Goal: Task Accomplishment & Management: Use online tool/utility

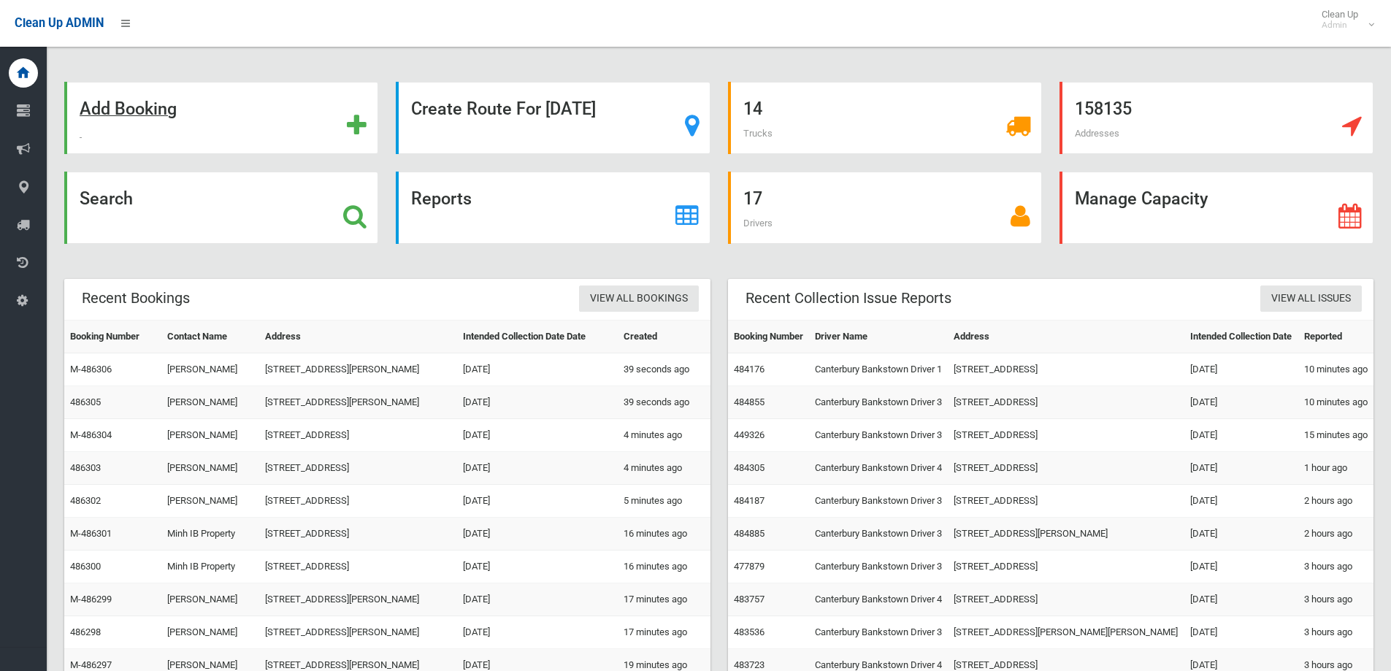
click at [124, 109] on strong "Add Booking" at bounding box center [128, 109] width 97 height 20
click at [107, 203] on strong "Search" at bounding box center [106, 198] width 53 height 20
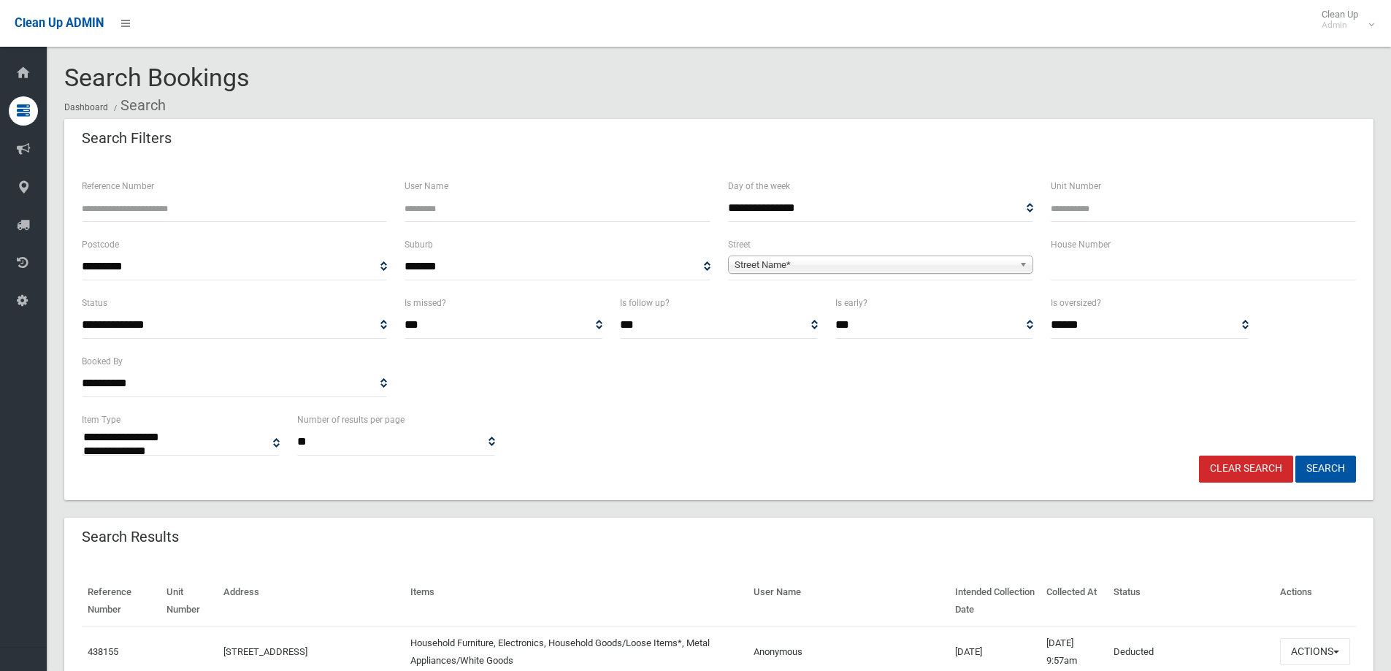
select select
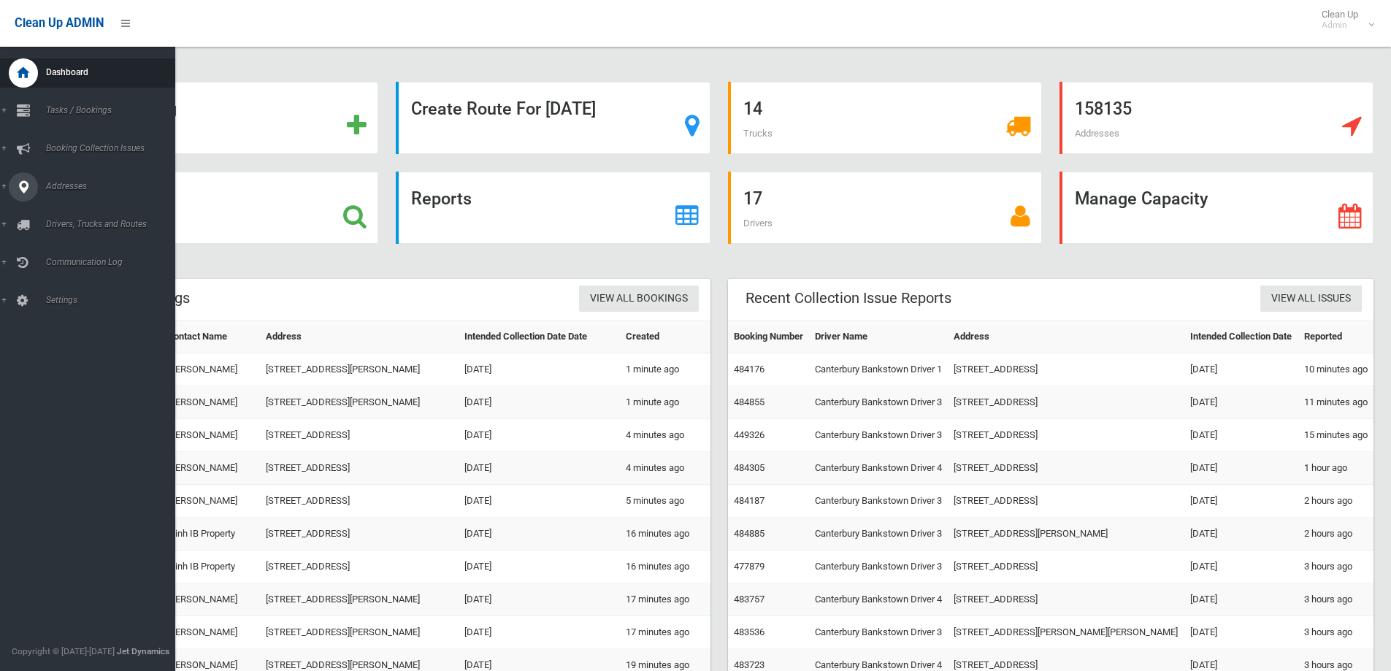
click at [50, 185] on span "Addresses" at bounding box center [114, 186] width 145 height 10
click at [82, 210] on span "All Addresses" at bounding box center [108, 212] width 132 height 10
